Goal: Task Accomplishment & Management: Use online tool/utility

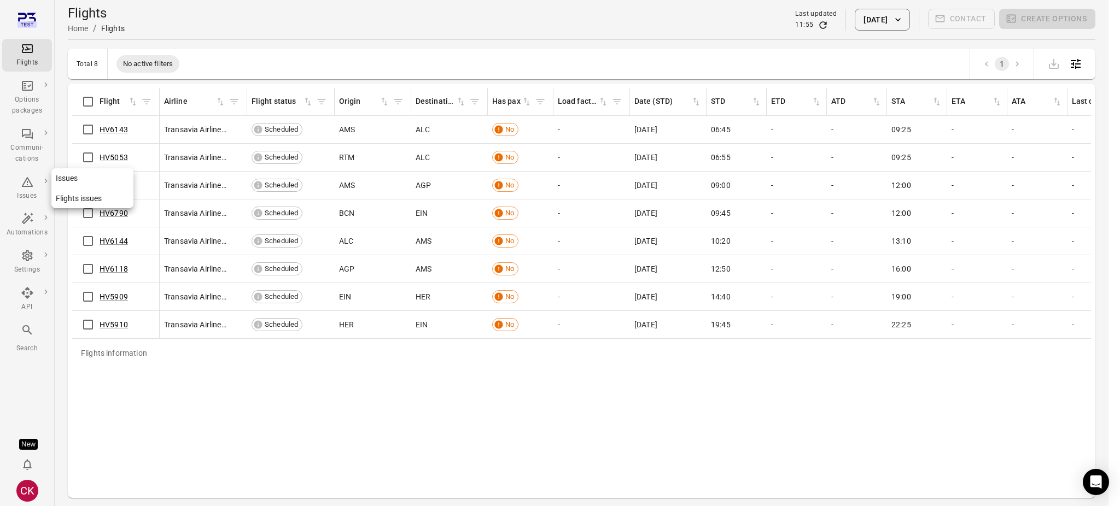
click at [31, 188] on icon "Main navigation" at bounding box center [27, 182] width 13 height 13
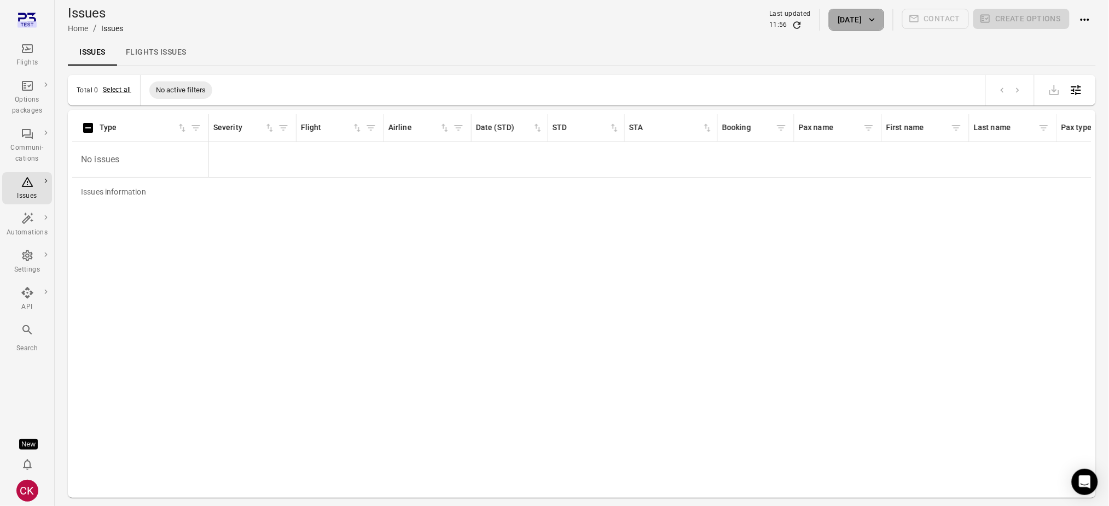
click at [871, 22] on icon "button" at bounding box center [871, 19] width 11 height 11
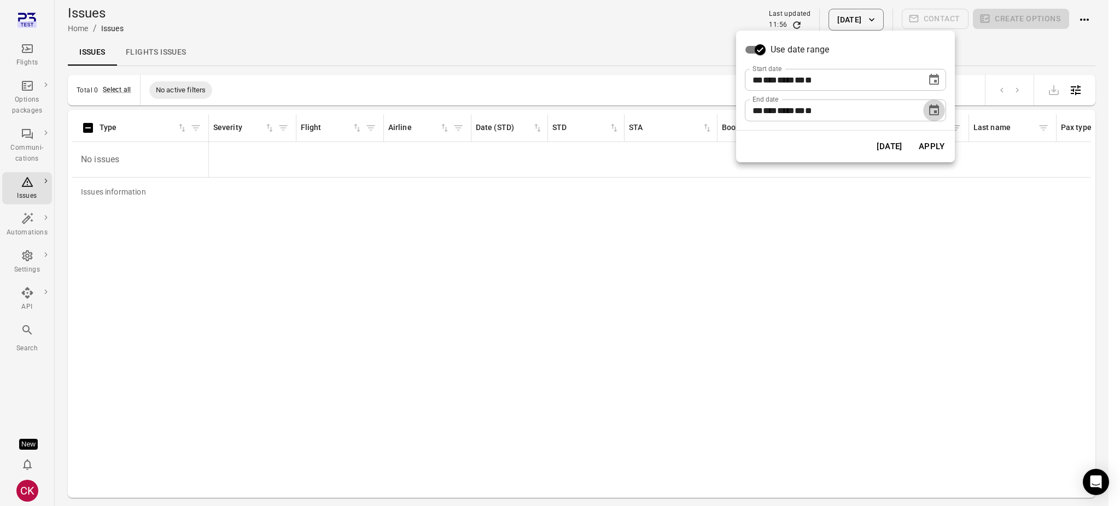
click at [935, 112] on icon "Choose date, selected date is Aug 28, 2025" at bounding box center [934, 109] width 10 height 11
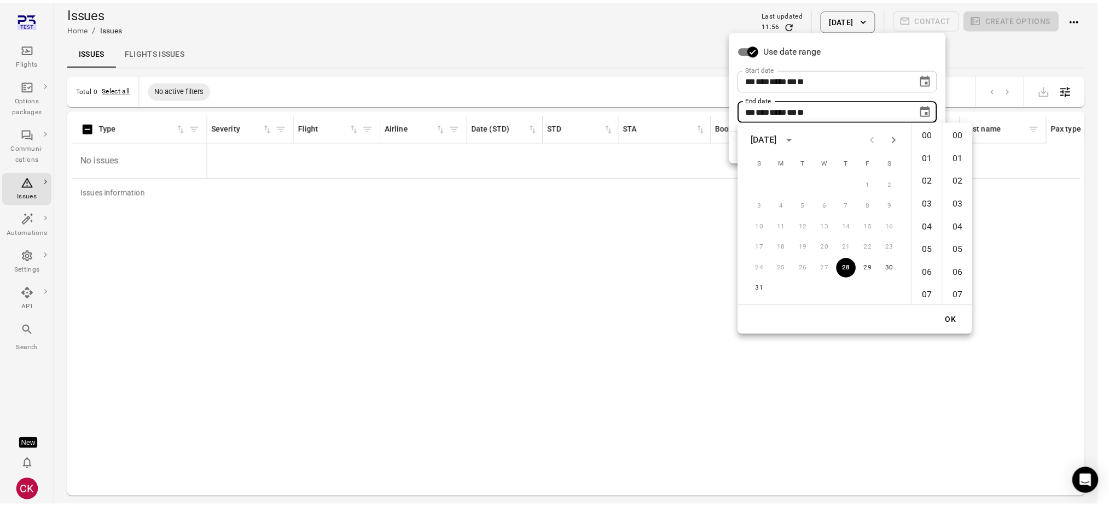
scroll to position [1355, 0]
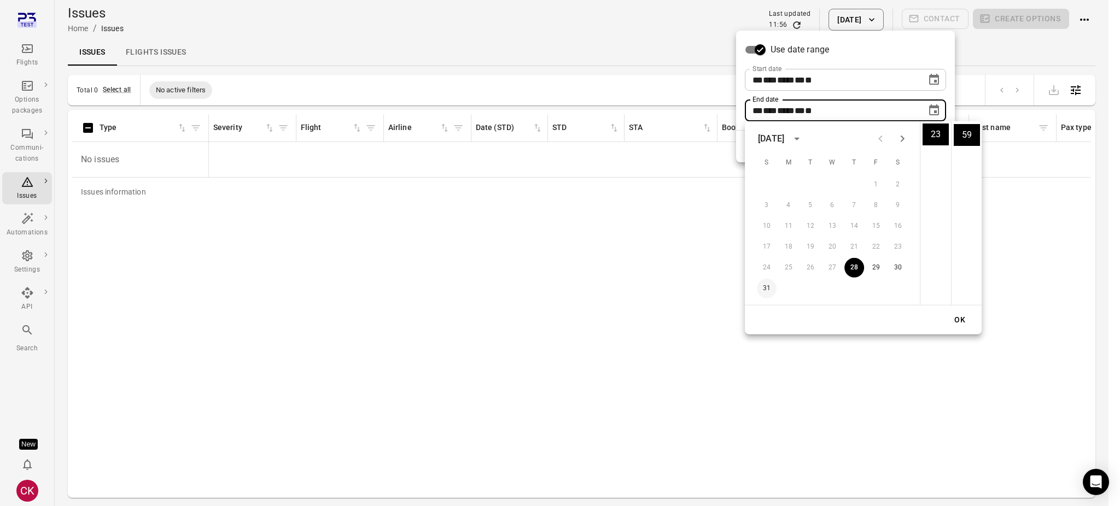
click at [765, 289] on button "31" at bounding box center [767, 289] width 20 height 20
type input "**********"
click at [960, 321] on button "OK" at bounding box center [959, 320] width 35 height 20
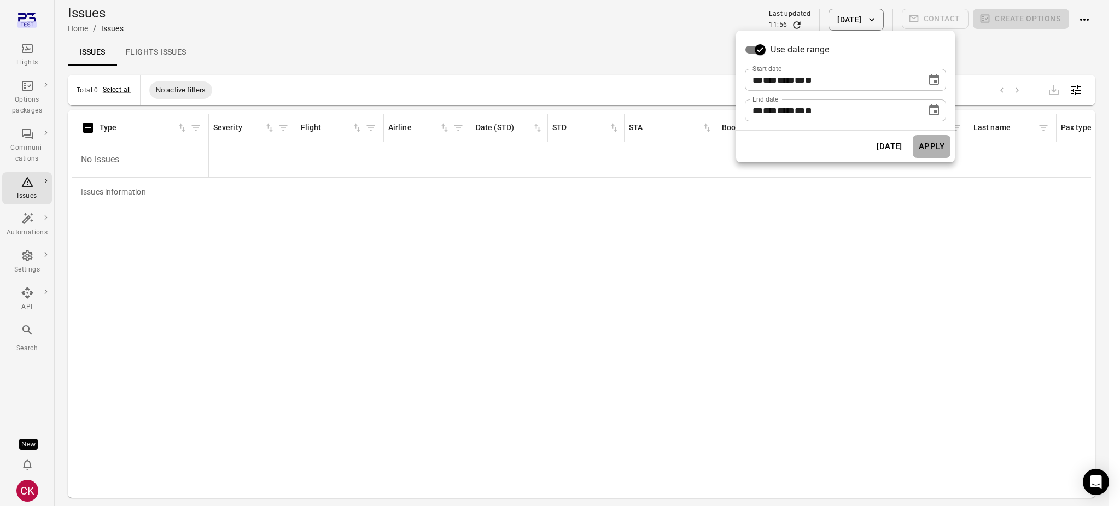
click at [928, 145] on button "Apply" at bounding box center [932, 146] width 38 height 23
